Goal: Communication & Community: Answer question/provide support

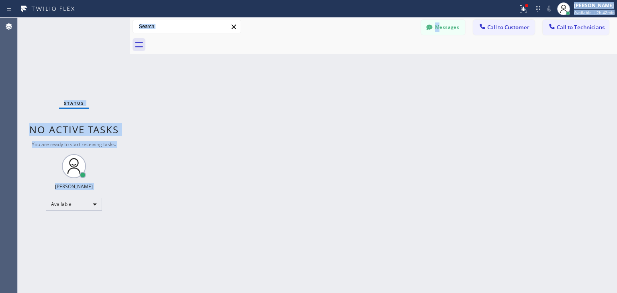
click at [441, 24] on button "Messages" at bounding box center [443, 27] width 44 height 15
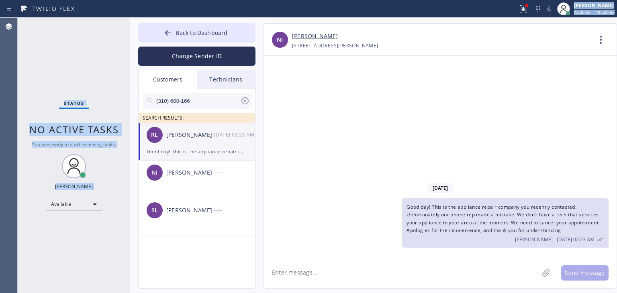
click at [181, 95] on input "(310) 600-166" at bounding box center [197, 101] width 85 height 16
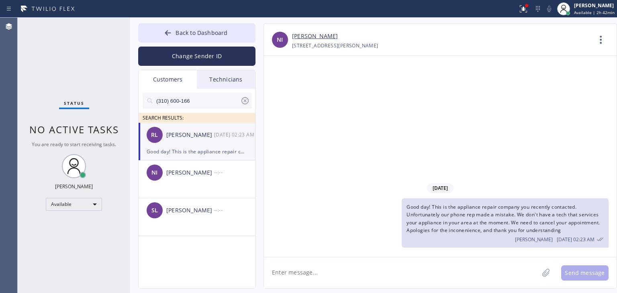
click at [181, 95] on input "(310) 600-166" at bounding box center [197, 101] width 85 height 16
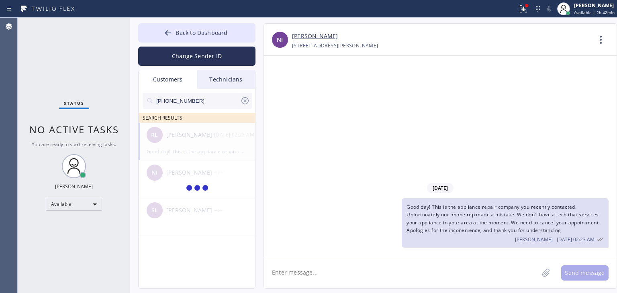
click at [202, 98] on input "[PHONE_NUMBER]" at bounding box center [197, 101] width 85 height 16
click at [202, 98] on input "(323) 466-239_" at bounding box center [197, 101] width 85 height 16
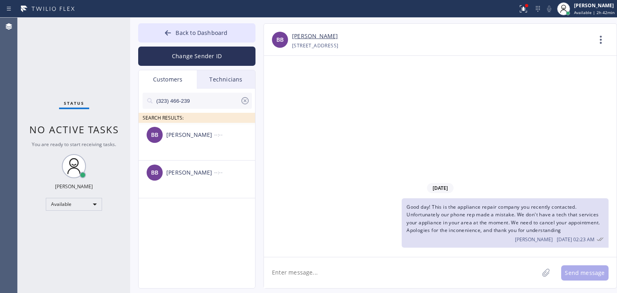
type input "(323) 466-239"
click at [485, 233] on span "Good day! This is the appliance repair company you recently contacted. Unfortun…" at bounding box center [502, 219] width 193 height 30
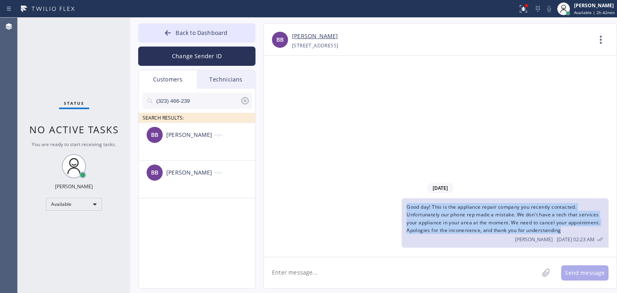
click at [485, 233] on span "Good day! This is the appliance repair company you recently contacted. Unfortun…" at bounding box center [502, 219] width 193 height 30
copy span "Good day! This is the appliance repair company you recently contacted. Unfortun…"
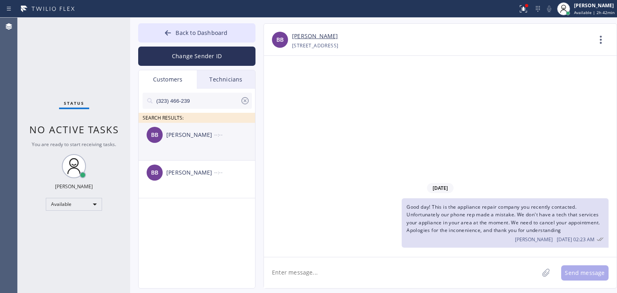
click at [201, 134] on div "[PERSON_NAME]" at bounding box center [190, 135] width 48 height 9
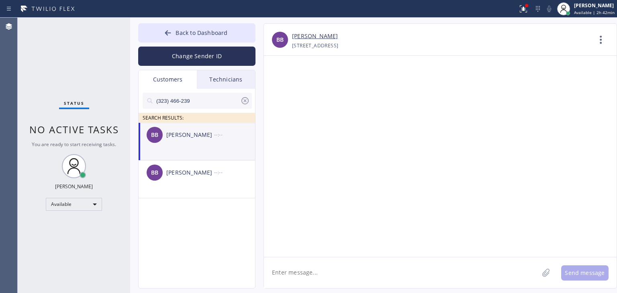
click at [323, 265] on textarea at bounding box center [401, 272] width 275 height 31
paste textarea "Good day! This is the appliance repair company you recently contacted. Unfortun…"
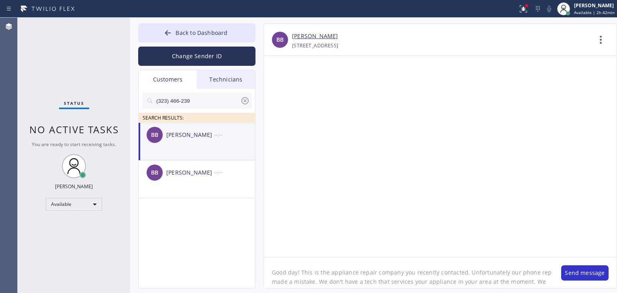
scroll to position [16, 0]
type textarea "Good day! This is the appliance repair company you recently contacted. Unfortun…"
click at [571, 270] on button "Send message" at bounding box center [584, 272] width 47 height 15
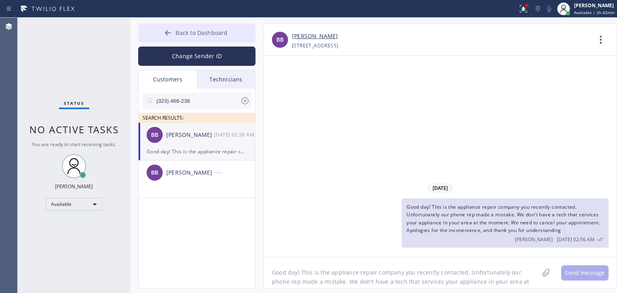
click at [223, 28] on button "Back to Dashboard" at bounding box center [196, 32] width 117 height 19
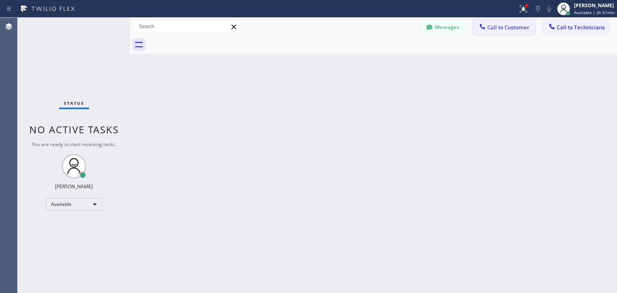
click at [511, 31] on button "Call to Customer" at bounding box center [503, 27] width 61 height 15
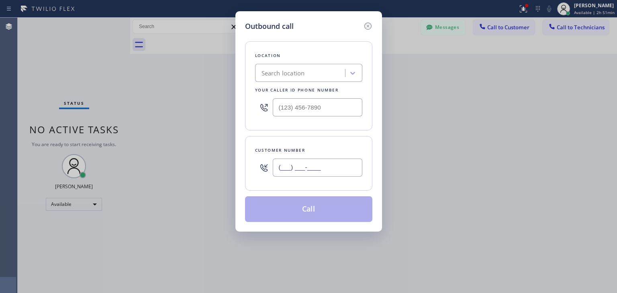
click at [332, 164] on input "(___) ___-____" at bounding box center [318, 168] width 90 height 18
paste input "323) 517-0424"
type input "[PHONE_NUMBER]"
paste input "Viking Appliancerepair Pros (Google Ads, OC)"
type input "Viking Appliancerepair Pros (Google Ads, OC)"
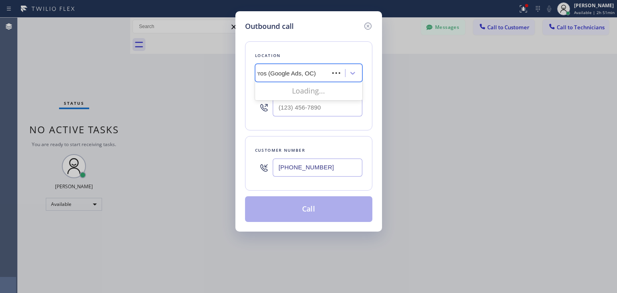
click at [301, 78] on div "Viking Appliancerepair Pros (Google Ads, OC) Viking Appliancerepair Pros (Googl…" at bounding box center [292, 73] width 71 height 14
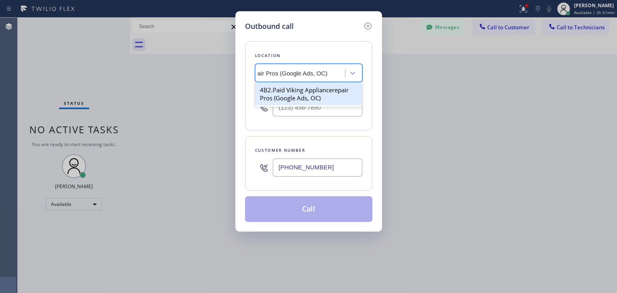
click at [305, 88] on div "4B2.Paid Viking Appliancerepair Pros (Google Ads, OC)" at bounding box center [308, 94] width 107 height 22
type input "[PHONE_NUMBER]"
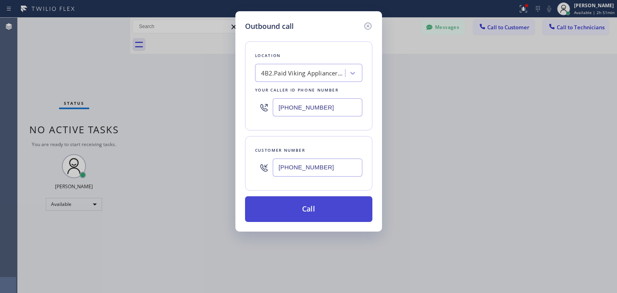
click at [315, 211] on button "Call" at bounding box center [308, 209] width 127 height 26
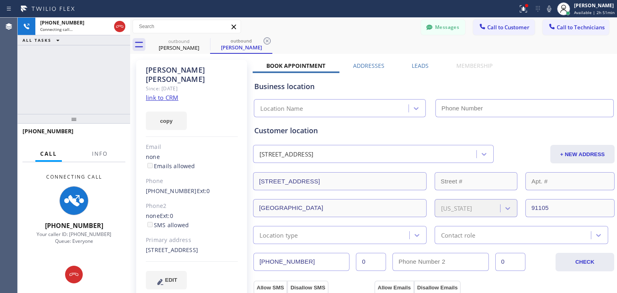
type input "[PHONE_NUMBER]"
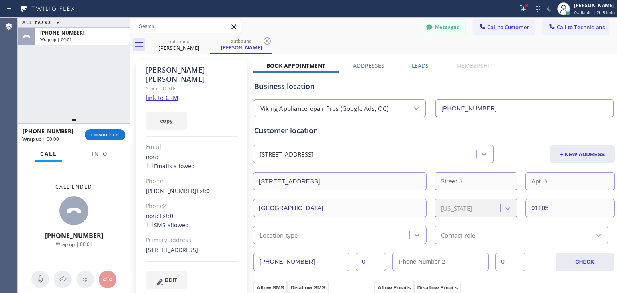
click at [111, 129] on button "COMPLETE" at bounding box center [105, 134] width 41 height 11
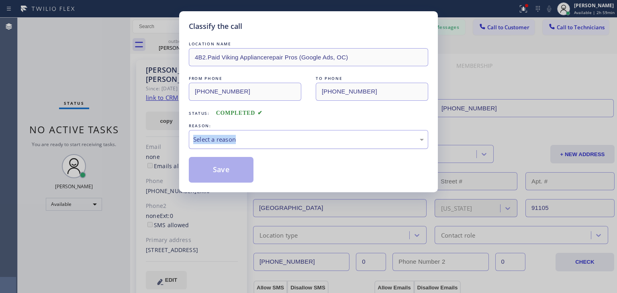
drag, startPoint x: 332, startPoint y: 128, endPoint x: 332, endPoint y: 137, distance: 8.1
click at [332, 137] on div "REASON: Select a reason" at bounding box center [308, 135] width 239 height 27
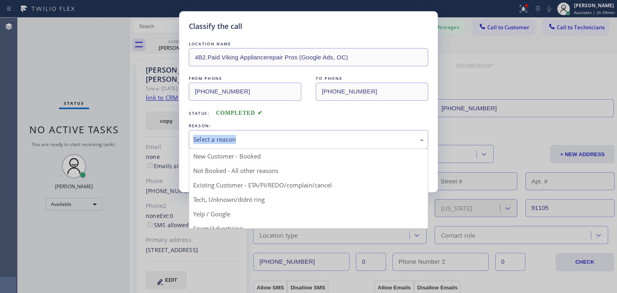
click at [332, 137] on div "Select a reason" at bounding box center [308, 139] width 230 height 9
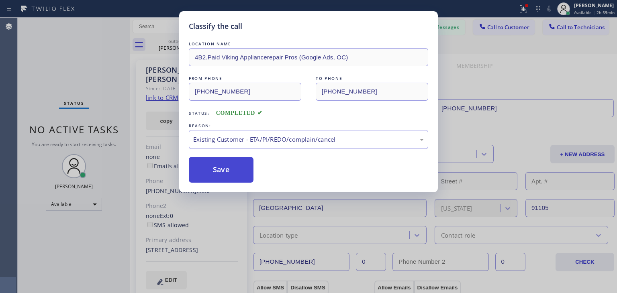
click at [250, 165] on button "Save" at bounding box center [221, 170] width 65 height 26
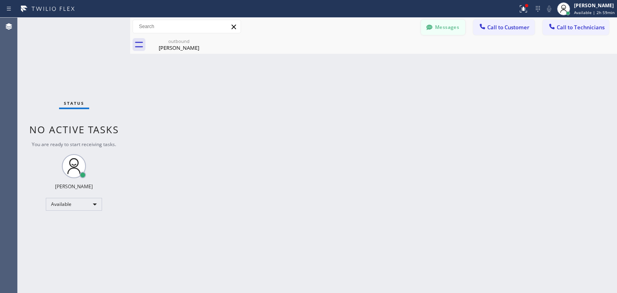
click at [440, 24] on button "Messages" at bounding box center [443, 27] width 44 height 15
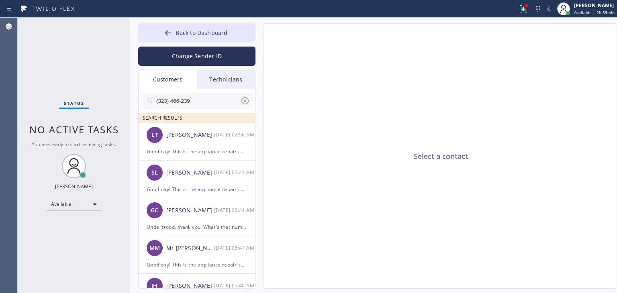
click at [212, 100] on input "(323) 466-239" at bounding box center [197, 101] width 85 height 16
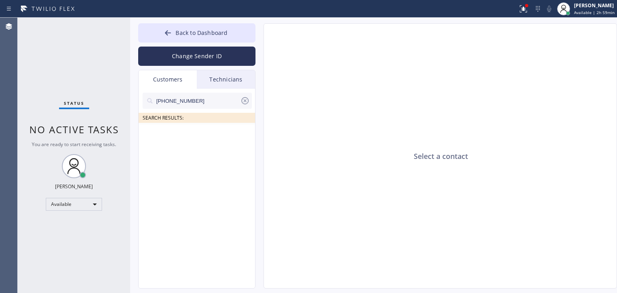
click at [202, 100] on input "[PHONE_NUMBER]" at bounding box center [197, 101] width 85 height 16
click at [202, 100] on input "(773) 483-320" at bounding box center [197, 101] width 85 height 16
type input "(773) 483-320"
click at [196, 138] on div "[PERSON_NAME]" at bounding box center [190, 135] width 48 height 9
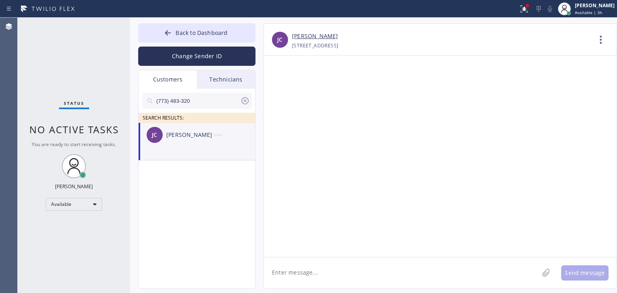
paste textarea "Good day! This is the appliance repair company you recently contacted. Unfortun…"
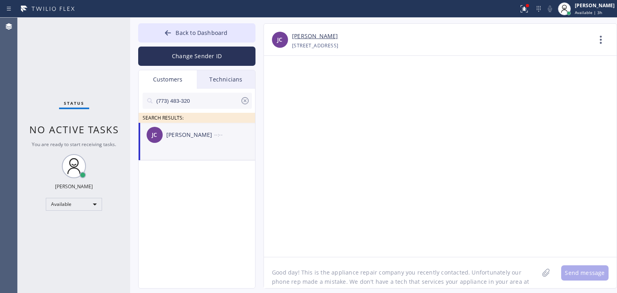
click at [416, 275] on textarea "Good day! This is the appliance repair company you recently contacted. Unfortun…" at bounding box center [401, 272] width 275 height 31
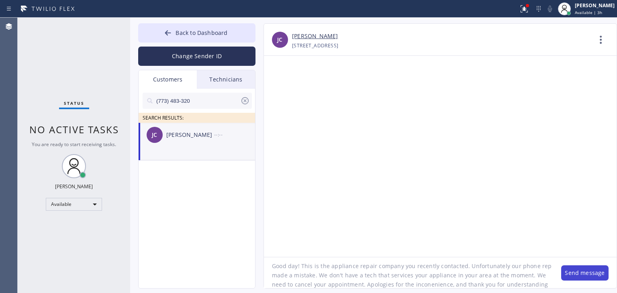
type textarea "Good day! This is the appliance repair company you recently contacted. Unfortun…"
click at [586, 270] on button "Send message" at bounding box center [584, 272] width 47 height 15
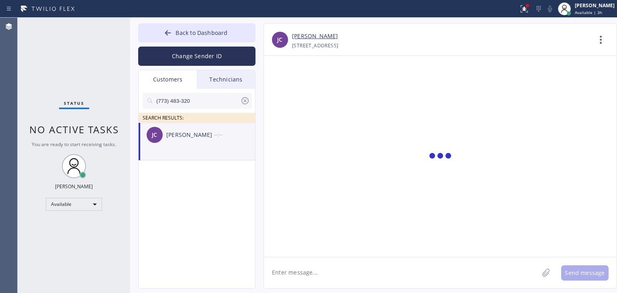
scroll to position [0, 0]
click at [200, 133] on div "[PERSON_NAME]" at bounding box center [190, 135] width 48 height 9
click at [353, 267] on textarea at bounding box center [401, 272] width 275 height 31
paste textarea "Good day! This is the appliance repair company you recently contacted. Unfortun…"
type textarea "Good day! This is the appliance repair company you recently contacted. Unfortun…"
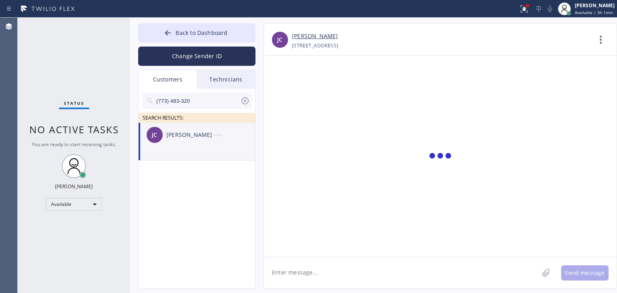
click at [193, 124] on div "[PERSON_NAME] --:--" at bounding box center [197, 135] width 117 height 24
click at [200, 141] on div "[PERSON_NAME] --:--" at bounding box center [197, 135] width 117 height 24
drag, startPoint x: 200, startPoint y: 141, endPoint x: 249, endPoint y: 136, distance: 49.2
click at [249, 136] on div "[PERSON_NAME] --:--" at bounding box center [197, 135] width 117 height 24
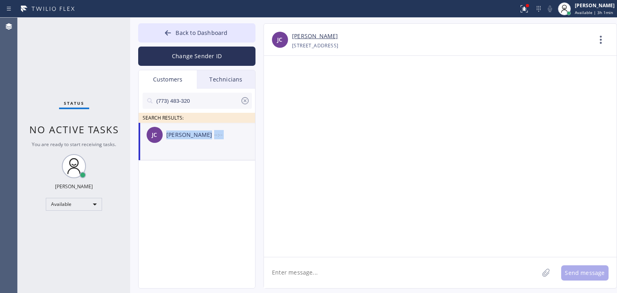
click at [249, 136] on div "--:--" at bounding box center [235, 134] width 42 height 9
click at [222, 102] on input "(773) 483-320" at bounding box center [197, 101] width 85 height 16
click at [334, 266] on textarea at bounding box center [401, 272] width 275 height 31
paste textarea "Good day! This is the appliance repair company you recently contacted. Unfortun…"
type textarea "Good day! This is the appliance repair company you recently contacted. Unfortun…"
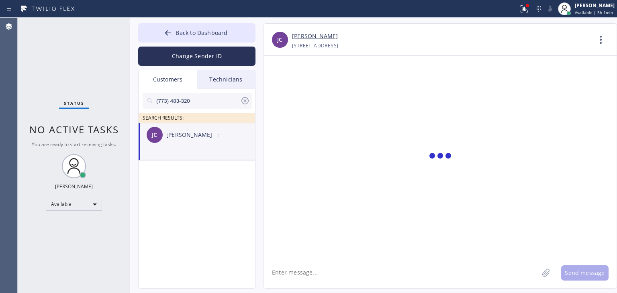
click at [312, 286] on textarea at bounding box center [401, 272] width 275 height 31
paste textarea "Good day! This is the appliance repair company you recently contacted. Unfortun…"
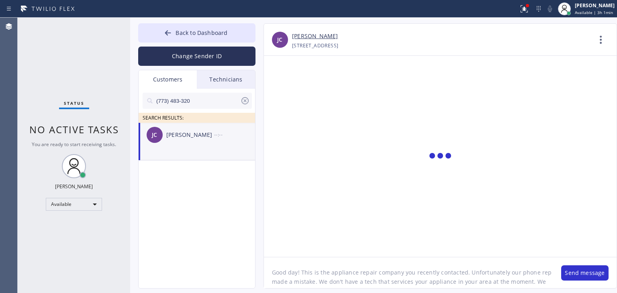
scroll to position [6, 0]
type textarea "Good day! This is the appliance repair company you recently contacted. Unfortun…"
click at [587, 271] on button "Send message" at bounding box center [584, 272] width 47 height 15
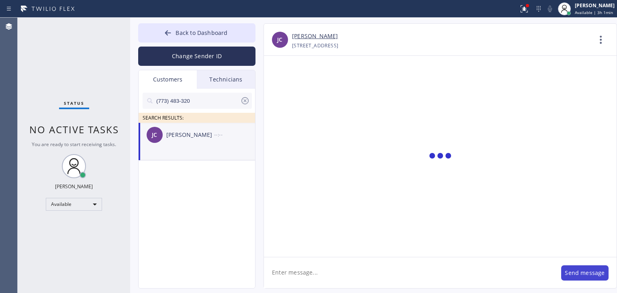
scroll to position [0, 0]
click at [241, 36] on button "Back to Dashboard" at bounding box center [196, 32] width 117 height 19
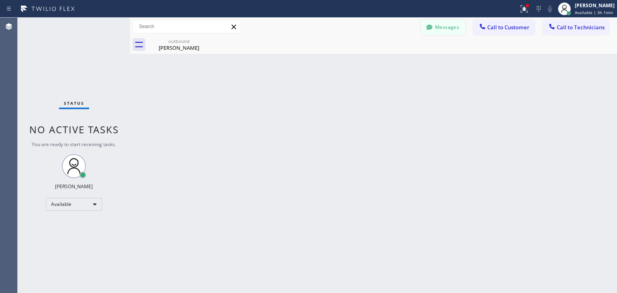
click at [432, 27] on icon at bounding box center [429, 27] width 8 height 8
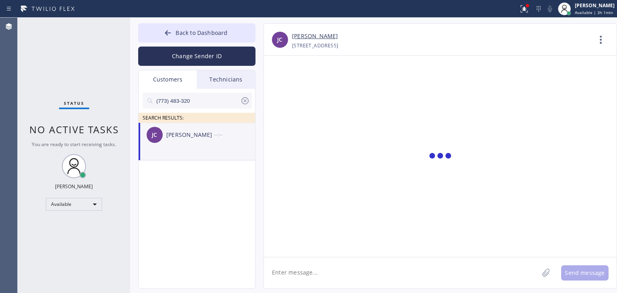
click at [235, 73] on div "Technicians" at bounding box center [226, 79] width 58 height 18
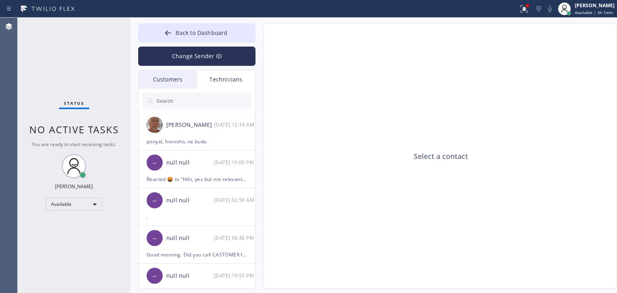
click at [165, 84] on div "Customers" at bounding box center [168, 79] width 58 height 18
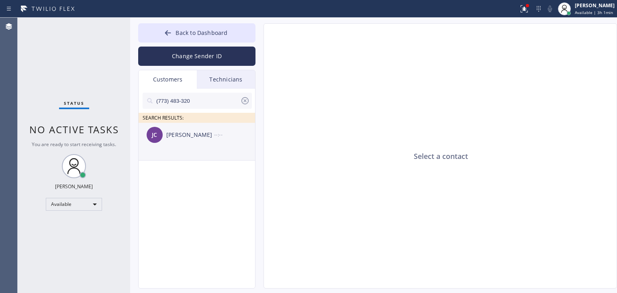
click at [220, 124] on div "[PERSON_NAME] --:--" at bounding box center [197, 135] width 117 height 24
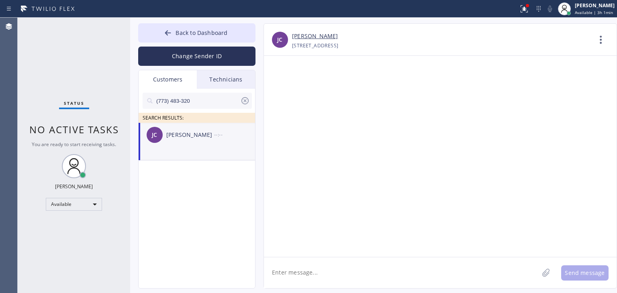
click at [234, 87] on div "Technicians" at bounding box center [226, 79] width 58 height 18
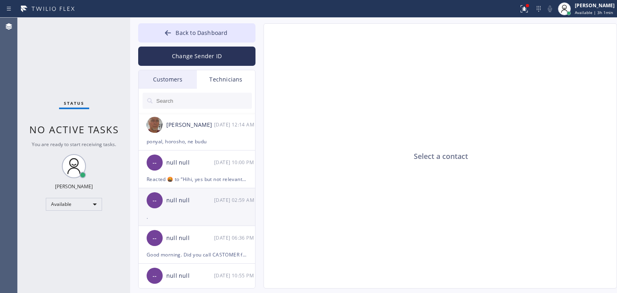
click at [214, 199] on div "null null" at bounding box center [190, 200] width 48 height 9
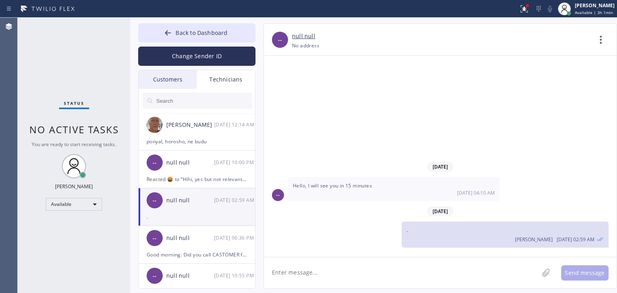
click at [191, 85] on div "Customers" at bounding box center [168, 79] width 58 height 18
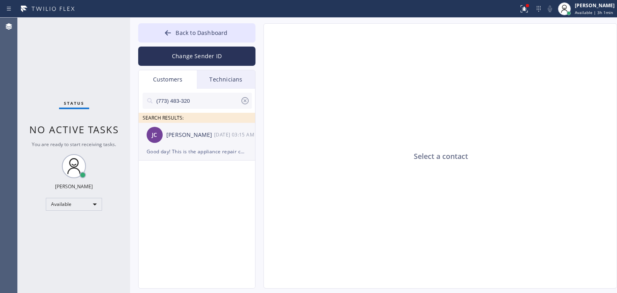
click at [216, 134] on div "[DATE] 03:15 AM" at bounding box center [235, 134] width 42 height 9
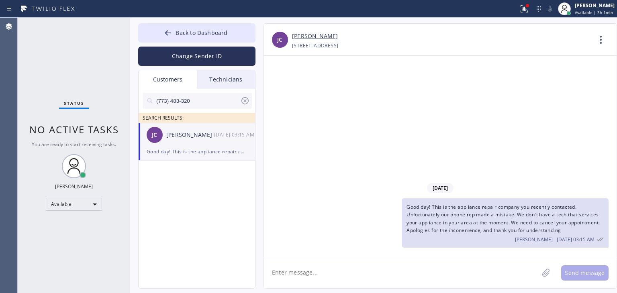
click at [239, 22] on div "Back to Dashboard Change Sender ID Customers Technicians (773) 483-320 SEARCH R…" at bounding box center [373, 155] width 487 height 275
click at [239, 27] on button "Back to Dashboard" at bounding box center [196, 32] width 117 height 19
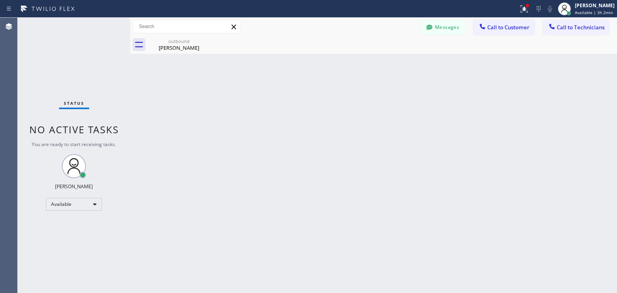
scroll to position [28, 0]
click at [504, 28] on span "Call to Customer" at bounding box center [508, 27] width 42 height 7
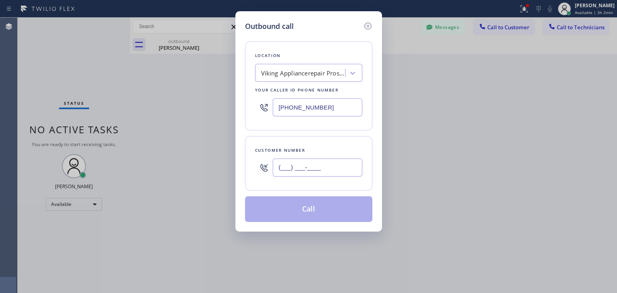
click at [326, 168] on input "(___) ___-____" at bounding box center [318, 168] width 90 height 18
paste input "415) 533-3710"
type input "[PHONE_NUMBER]"
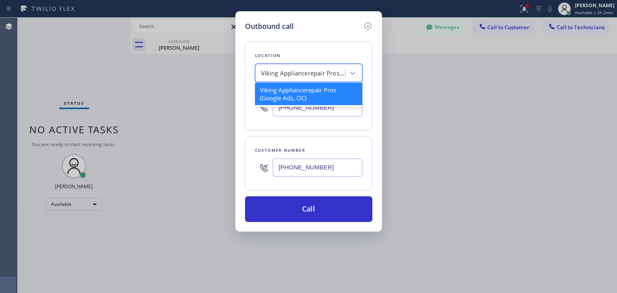
click at [296, 67] on div "Viking Appliancerepair Pros (Google Ads, OC)" at bounding box center [301, 73] width 88 height 14
paste input "Sub Zero Refrigerator Repair [GEOGRAPHIC_DATA]"
type input "Sub Zero Refrigerator Repair [GEOGRAPHIC_DATA]"
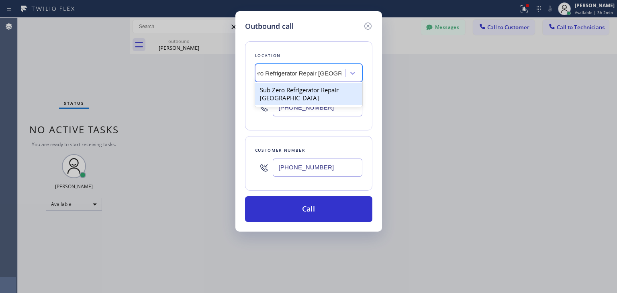
click at [320, 91] on div "Sub Zero Refrigerator Repair [GEOGRAPHIC_DATA]" at bounding box center [308, 94] width 107 height 22
type input "[PHONE_NUMBER]"
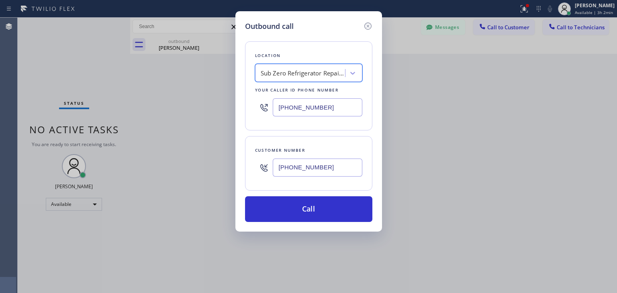
scroll to position [0, 0]
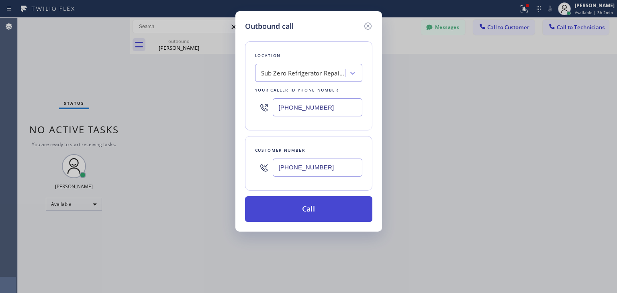
click at [313, 199] on button "Call" at bounding box center [308, 209] width 127 height 26
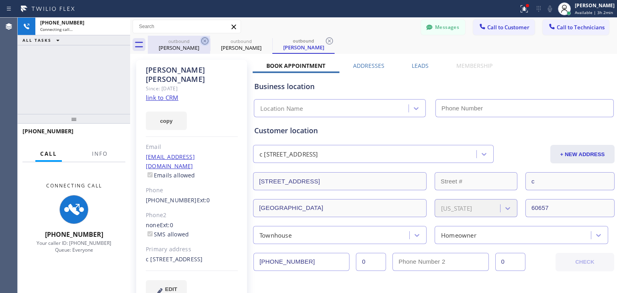
click at [208, 43] on icon at bounding box center [204, 40] width 7 height 7
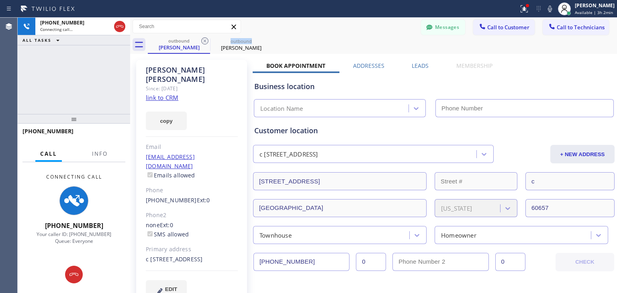
click at [208, 43] on icon at bounding box center [204, 40] width 7 height 7
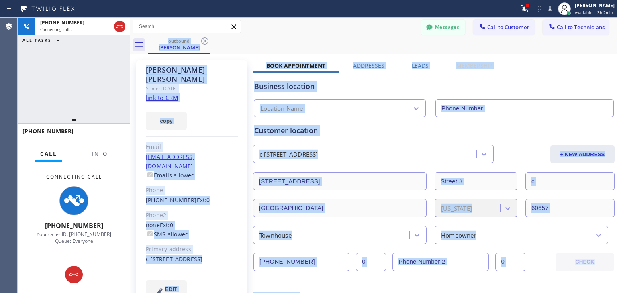
click at [208, 43] on div "outbound [PERSON_NAME]" at bounding box center [382, 45] width 469 height 18
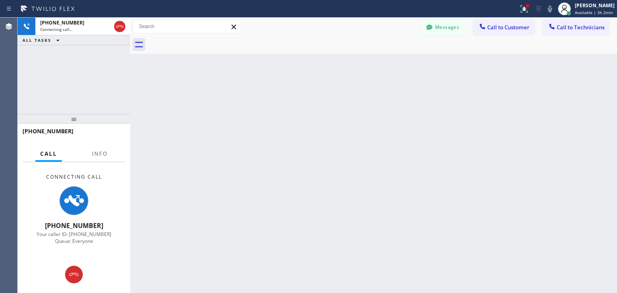
drag, startPoint x: 208, startPoint y: 43, endPoint x: 146, endPoint y: 112, distance: 92.4
click at [146, 112] on div "Back to Dashboard Change Sender ID Customers Technicians (773) 483-320 SEARCH R…" at bounding box center [373, 155] width 487 height 275
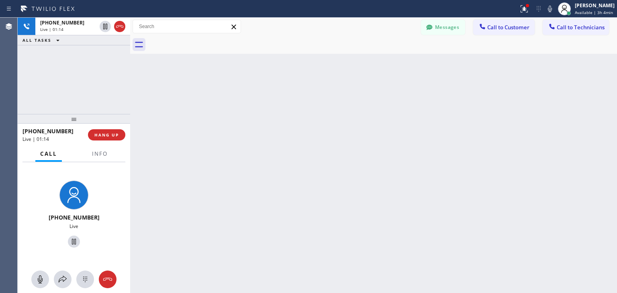
click at [133, 98] on div "Back to Dashboard Change Sender ID Customers Technicians (773) 483-320 SEARCH R…" at bounding box center [373, 155] width 487 height 275
click at [106, 134] on span "HANG UP" at bounding box center [106, 135] width 24 height 6
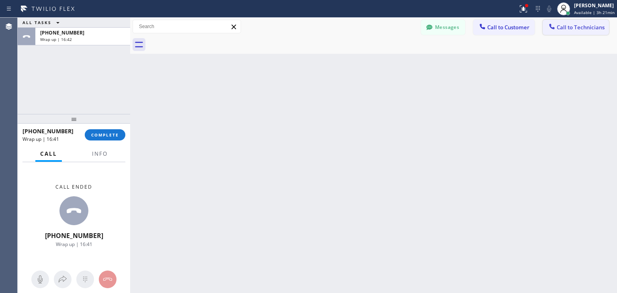
click at [551, 24] on icon at bounding box center [551, 26] width 5 height 5
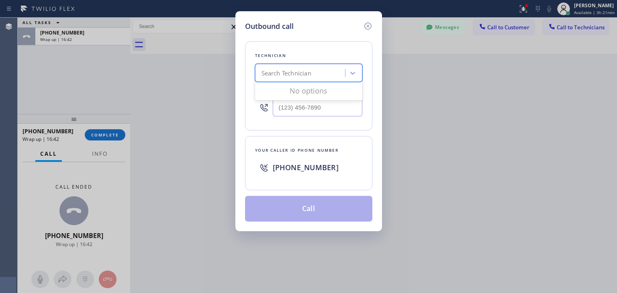
click at [316, 70] on div "Search Technician" at bounding box center [301, 73] width 88 height 14
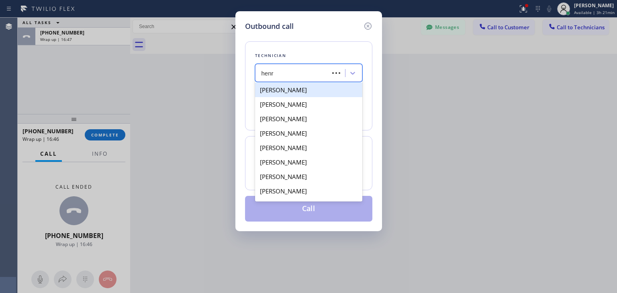
type input "[PERSON_NAME]"
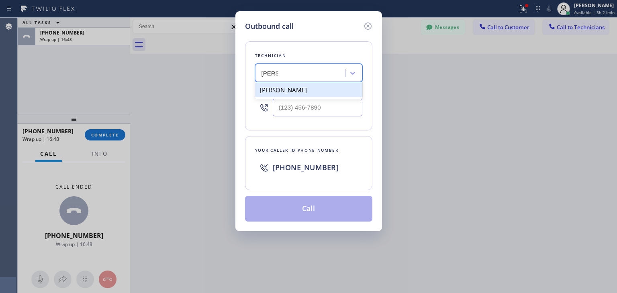
click at [298, 94] on div "[PERSON_NAME]" at bounding box center [308, 90] width 107 height 14
type input "[PHONE_NUMBER]"
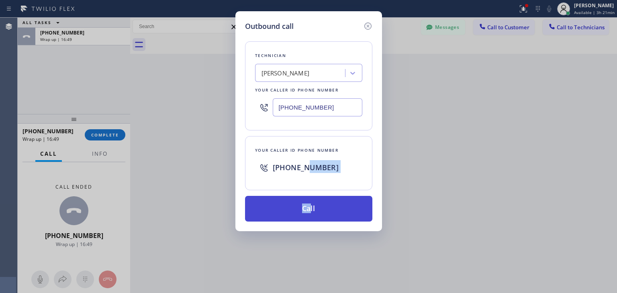
drag, startPoint x: 306, startPoint y: 183, endPoint x: 308, endPoint y: 209, distance: 26.2
click at [308, 209] on div "Technician [PERSON_NAME] Your caller id phone number [PHONE_NUMBER] Your caller…" at bounding box center [308, 127] width 127 height 190
click at [308, 209] on button "Call" at bounding box center [308, 209] width 127 height 26
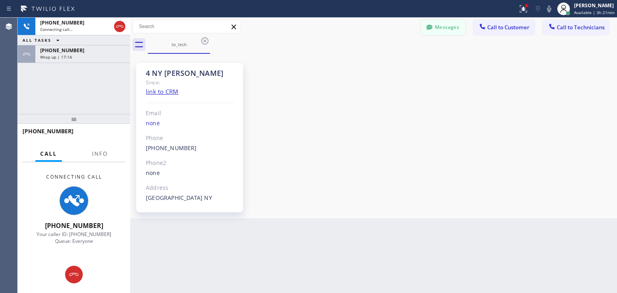
click at [457, 20] on button "Messages" at bounding box center [443, 27] width 44 height 15
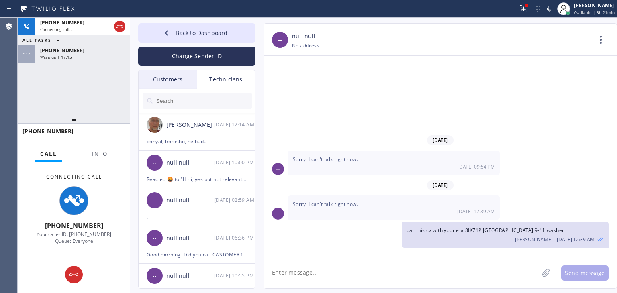
click at [188, 78] on div "Customers" at bounding box center [168, 79] width 58 height 18
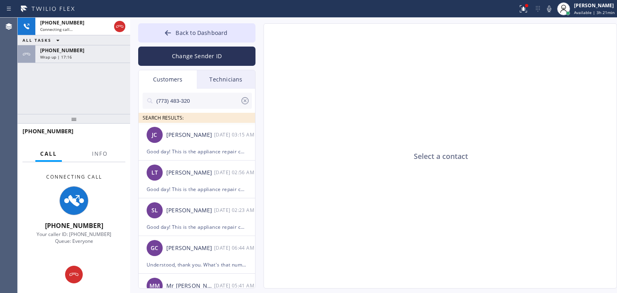
click at [201, 104] on input "(773) 483-320" at bounding box center [197, 101] width 85 height 16
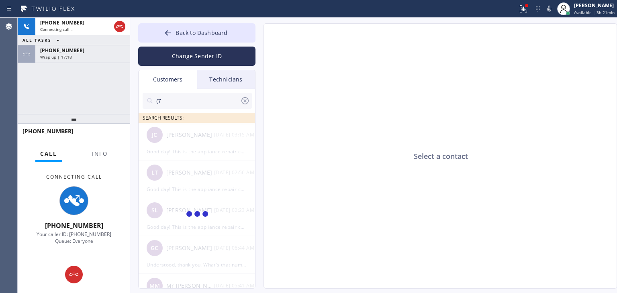
type input "("
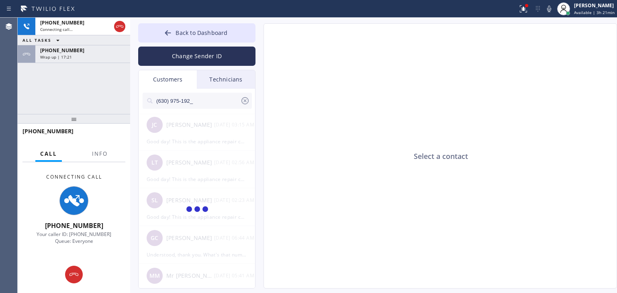
click at [201, 104] on input "(630) 975-192_" at bounding box center [197, 101] width 85 height 16
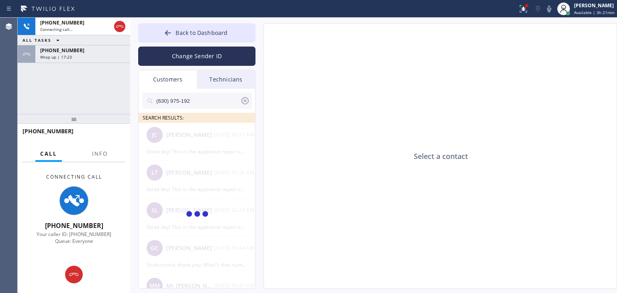
click at [436, 219] on div "Select a contact" at bounding box center [440, 156] width 353 height 265
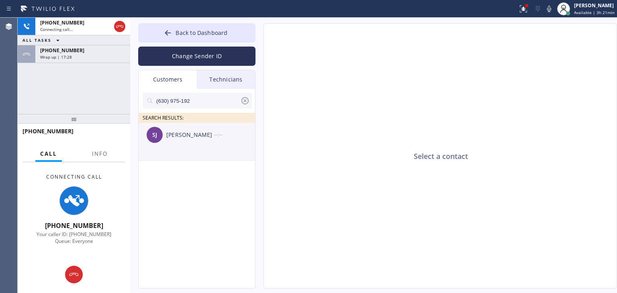
click at [217, 147] on li "[PERSON_NAME] --:--" at bounding box center [197, 142] width 117 height 38
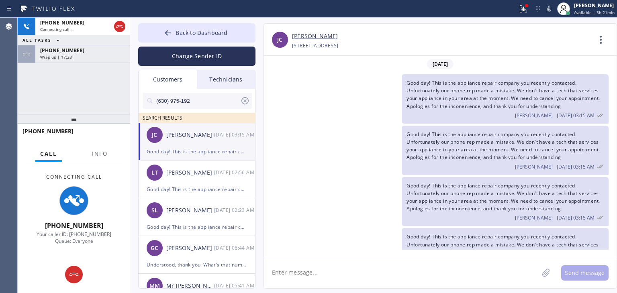
scroll to position [28, 0]
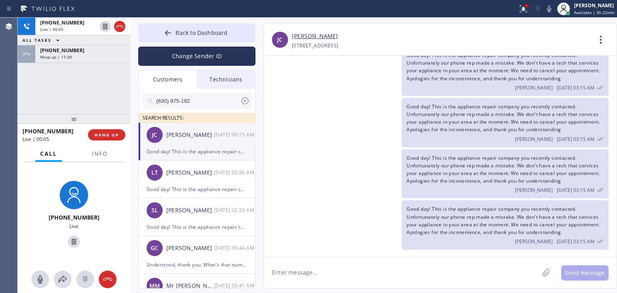
drag, startPoint x: 219, startPoint y: 90, endPoint x: 218, endPoint y: 101, distance: 10.4
click at [218, 101] on div "(630) 975-192 SEARCH RESULTS:" at bounding box center [197, 106] width 117 height 34
click at [218, 101] on input "(630) 975-192" at bounding box center [197, 101] width 85 height 16
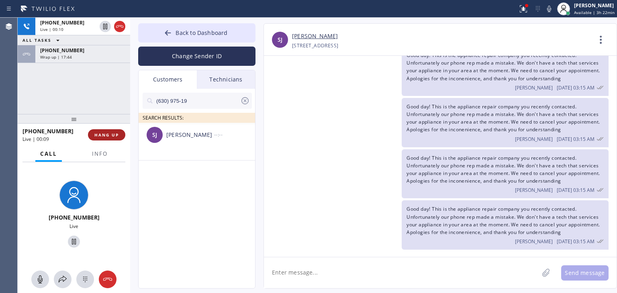
type input "(630) 975-19"
click at [102, 133] on span "HANG UP" at bounding box center [106, 135] width 24 height 6
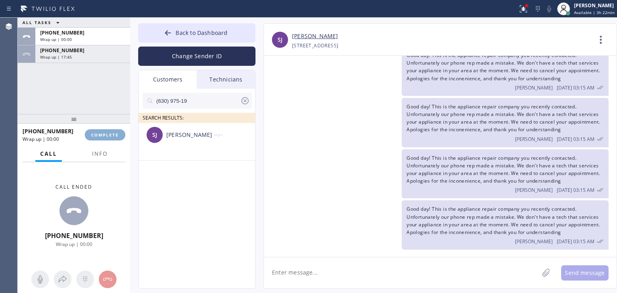
click at [102, 133] on span "COMPLETE" at bounding box center [105, 135] width 28 height 6
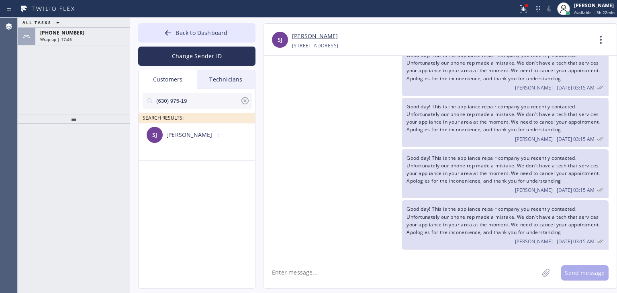
click at [102, 133] on div at bounding box center [74, 208] width 112 height 169
click at [120, 43] on div "[PHONE_NUMBER] Wrap up | 17:46" at bounding box center [81, 37] width 92 height 18
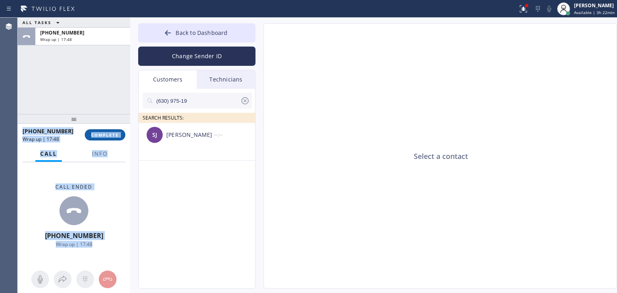
click at [112, 135] on span "COMPLETE" at bounding box center [105, 135] width 28 height 6
type input "[PHONE_NUMBER]"
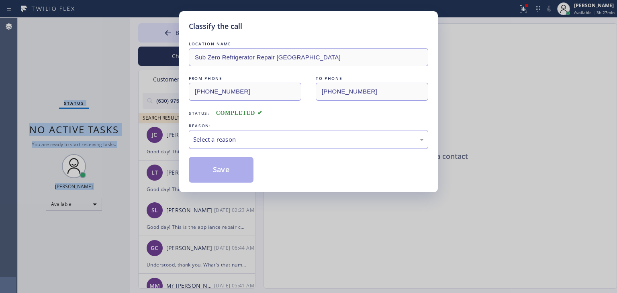
click at [293, 145] on div "Select a reason" at bounding box center [308, 139] width 239 height 19
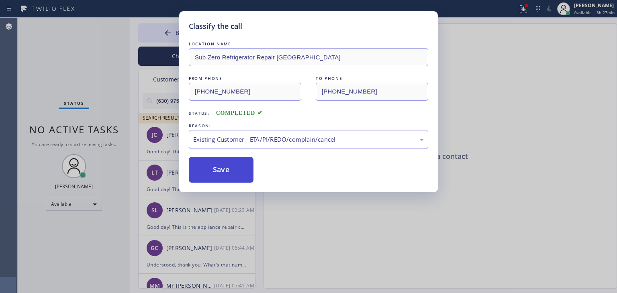
drag, startPoint x: 294, startPoint y: 178, endPoint x: 221, endPoint y: 158, distance: 75.8
click at [221, 158] on button "Save" at bounding box center [221, 170] width 65 height 26
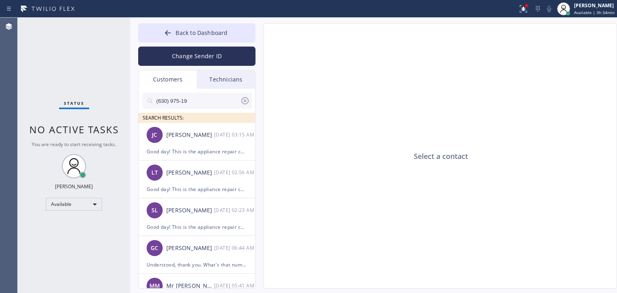
click at [225, 98] on input "(630) 975-19" at bounding box center [197, 101] width 85 height 16
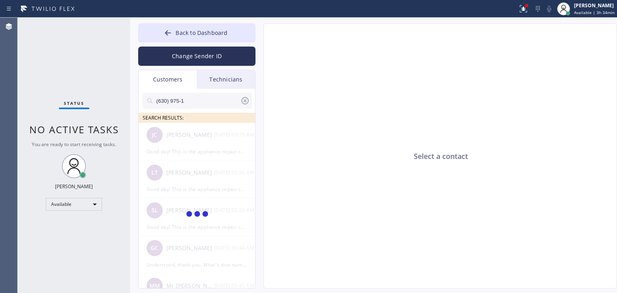
click at [225, 98] on input "(630) 975-1" at bounding box center [197, 101] width 85 height 16
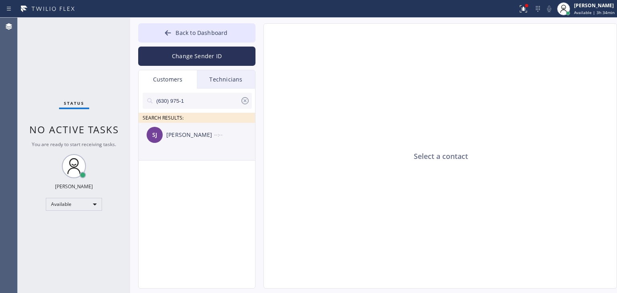
type input "(630) 975-1"
click at [219, 144] on div "[PERSON_NAME] --:--" at bounding box center [197, 135] width 117 height 24
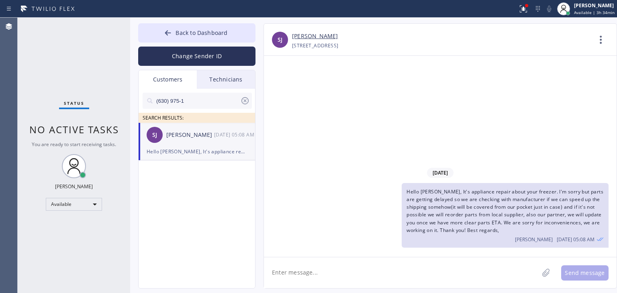
click at [377, 276] on textarea at bounding box center [401, 272] width 275 height 31
click at [478, 279] on textarea "Hello [PERSON_NAME], we found the way to speed up the shipping so" at bounding box center [408, 272] width 289 height 31
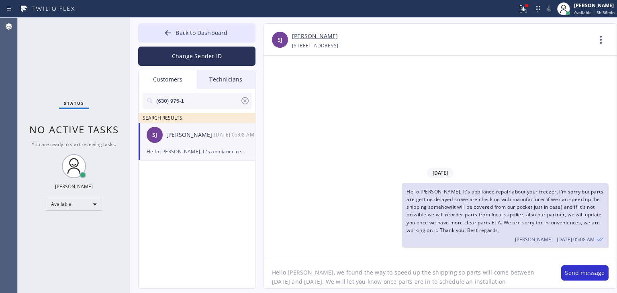
click at [425, 284] on textarea "Hello [PERSON_NAME], we found the way to speed up the shipping so parts will co…" at bounding box center [408, 272] width 289 height 31
click at [474, 280] on textarea "Hello [PERSON_NAME], we found the way to speed up the shipping so parts will co…" at bounding box center [408, 272] width 289 height 31
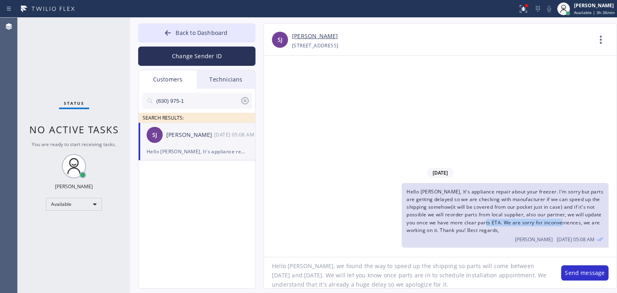
drag, startPoint x: 501, startPoint y: 221, endPoint x: 579, endPoint y: 221, distance: 78.3
click at [579, 221] on span "Hello [PERSON_NAME], It's appliance repair about your freezer. I'm sorry but pa…" at bounding box center [504, 210] width 197 height 45
copy span "We are sorry for inconveniences"
paste textarea "We are sorry for inconveniences"
drag, startPoint x: 442, startPoint y: 230, endPoint x: 501, endPoint y: 232, distance: 59.4
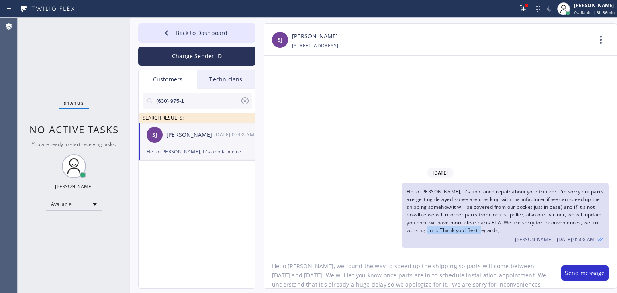
click at [501, 232] on div "Hello [PERSON_NAME], It's appliance repair about your freezer. I'm sorry but pa…" at bounding box center [505, 215] width 207 height 65
copy span "Thank you! Best regards,"
click at [512, 288] on textarea "Hello [PERSON_NAME], we found the way to speed up the shipping so parts will co…" at bounding box center [408, 272] width 289 height 31
paste textarea "Thank you! Best regards,"
type textarea "Hello [PERSON_NAME], we found the way to speed up the shipping so parts will co…"
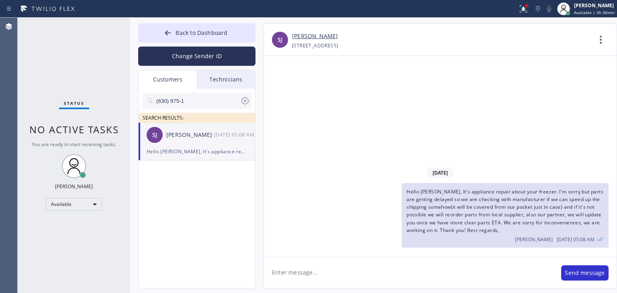
scroll to position [0, 0]
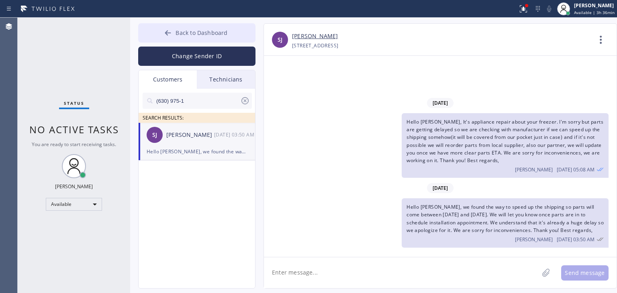
click at [234, 28] on button "Back to Dashboard" at bounding box center [196, 32] width 117 height 19
